Goal: Transaction & Acquisition: Purchase product/service

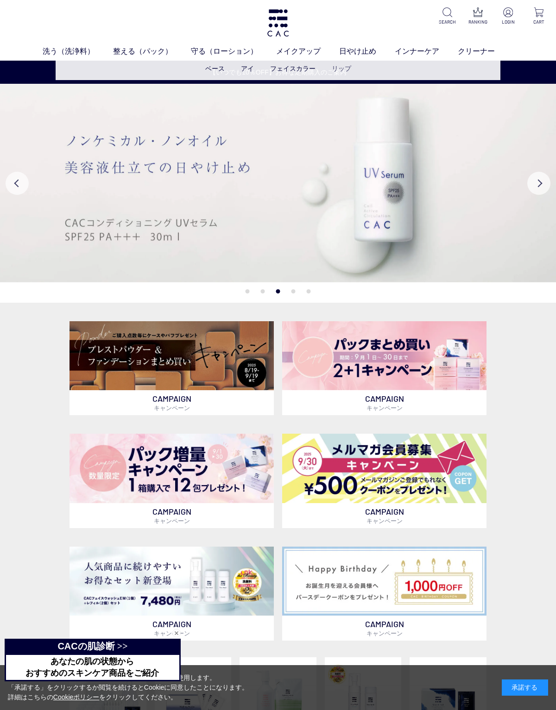
click at [339, 70] on link "リップ" at bounding box center [341, 68] width 19 height 7
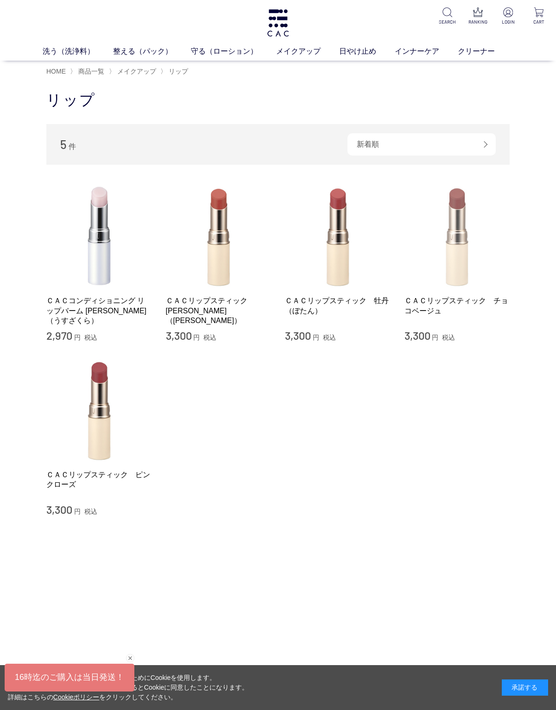
click at [443, 227] on img at bounding box center [457, 236] width 106 height 106
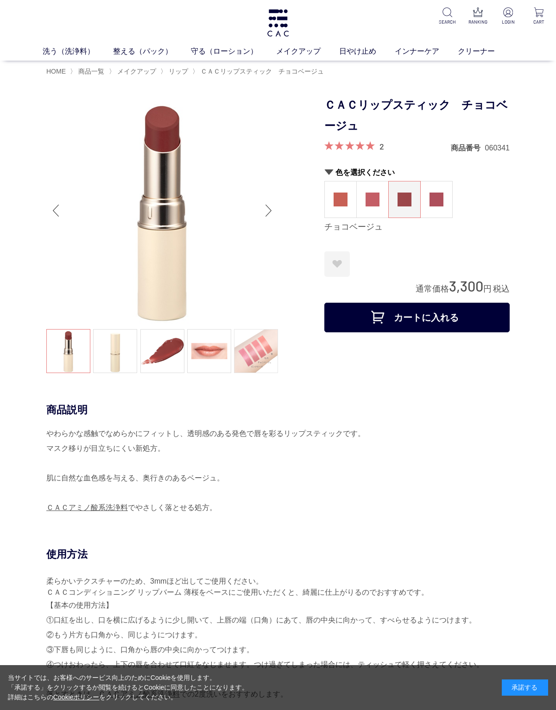
click at [252, 358] on link at bounding box center [256, 351] width 44 height 44
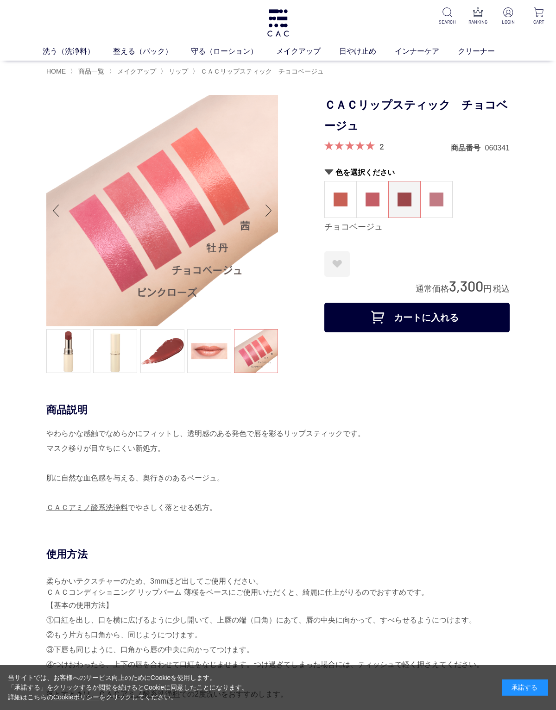
click at [433, 199] on img at bounding box center [436, 200] width 14 height 14
